Goal: Find specific page/section: Find specific page/section

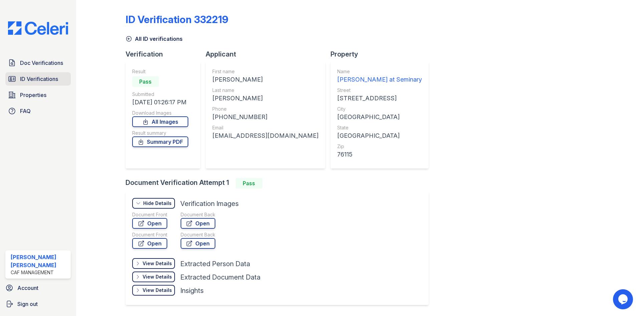
click at [25, 83] on span "ID Verifications" at bounding box center [39, 79] width 38 height 8
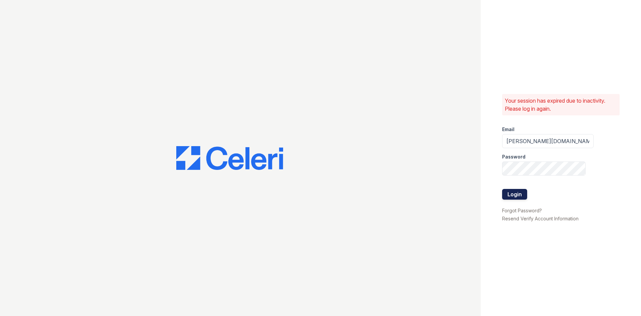
click at [523, 194] on button "Login" at bounding box center [514, 194] width 25 height 11
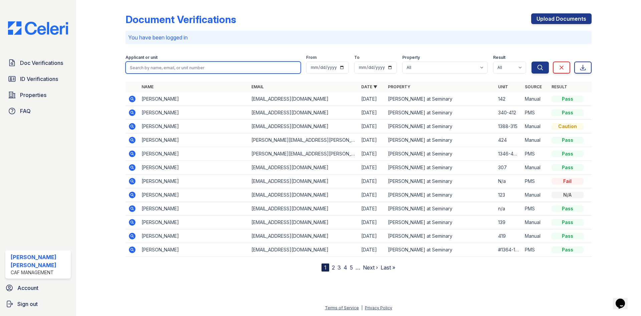
click at [201, 68] on input "search" at bounding box center [213, 67] width 175 height 12
type input "ste"
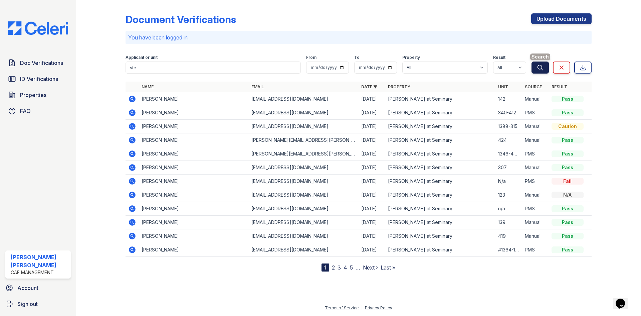
click at [535, 65] on button "Search" at bounding box center [540, 67] width 17 height 12
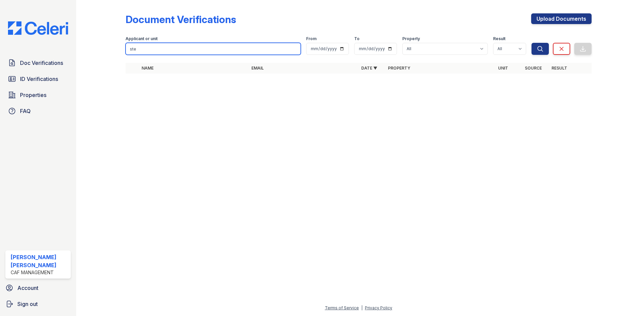
click at [174, 52] on input "ste" at bounding box center [213, 49] width 175 height 12
type input "s"
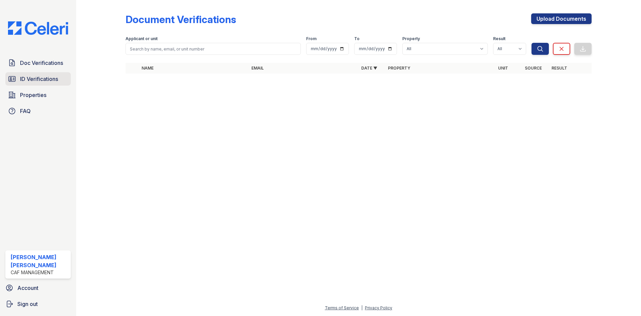
click at [47, 81] on span "ID Verifications" at bounding box center [39, 79] width 38 height 8
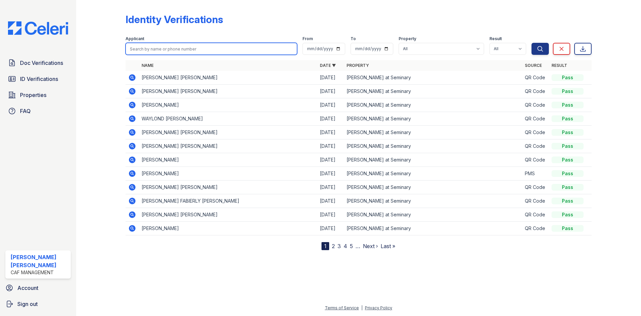
click at [164, 51] on input "search" at bounding box center [212, 49] width 172 height 12
